Goal: Navigation & Orientation: Go to known website

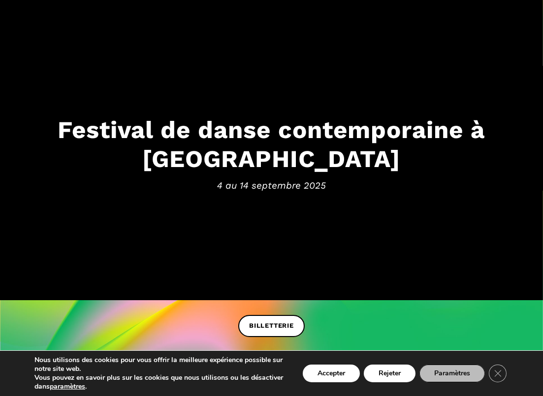
scroll to position [49, 0]
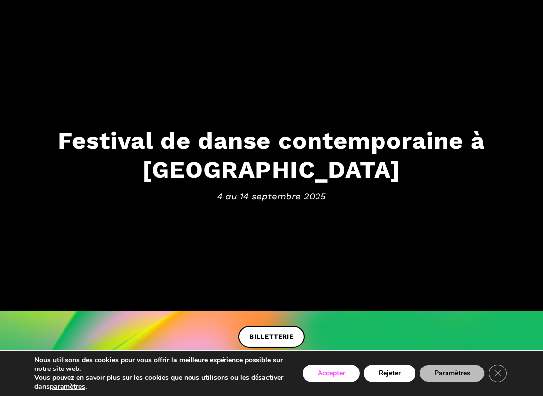
click at [340, 372] on button "Accepter" at bounding box center [331, 374] width 57 height 18
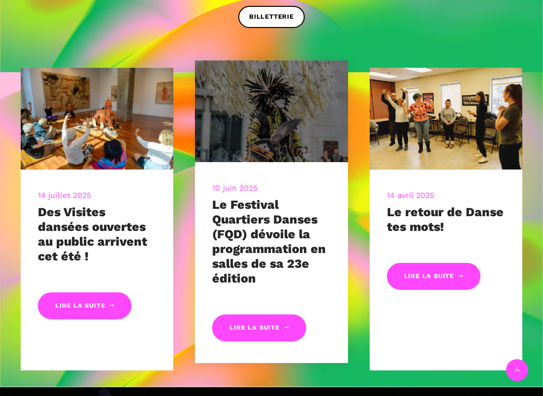
scroll to position [223, 0]
